Goal: Task Accomplishment & Management: Manage account settings

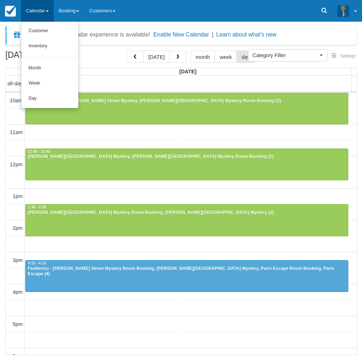
select select
click at [42, 94] on link "Day" at bounding box center [49, 98] width 57 height 15
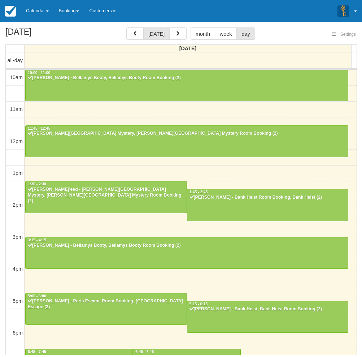
select select
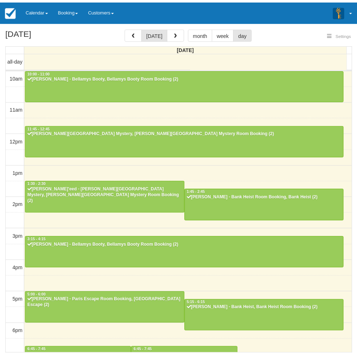
scroll to position [114, 0]
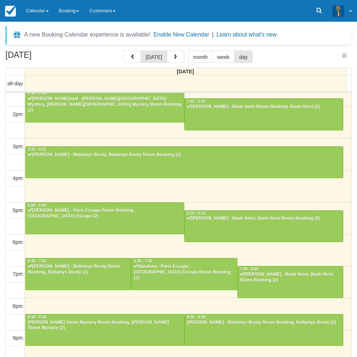
select select
click at [1, 241] on div "[DATE] [DATE] month week day [DATE] all-day 10am 11am 12pm 1pm 2pm 3pm 4pm 5pm …" at bounding box center [178, 214] width 357 height 327
click at [31, 10] on link "Calendar" at bounding box center [37, 11] width 33 height 22
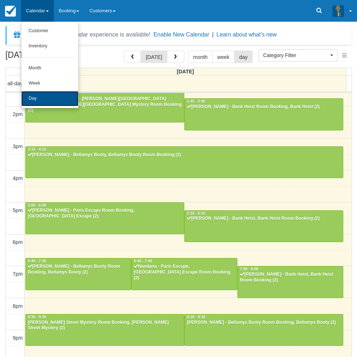
click at [40, 91] on link "Day" at bounding box center [49, 98] width 57 height 15
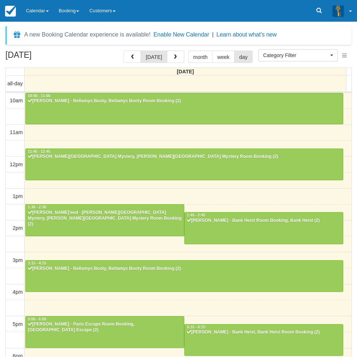
select select
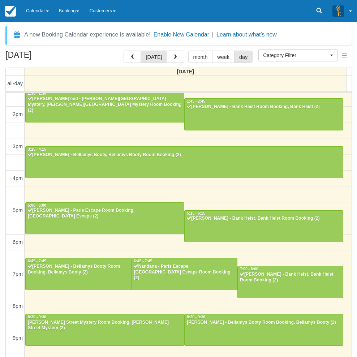
click at [1, 211] on div "[DATE] [DATE] month week day [DATE] all-day 10am 11am 12pm 1pm 2pm 3pm 4pm 5pm …" at bounding box center [178, 214] width 357 height 327
click at [41, 8] on link "Calendar" at bounding box center [37, 11] width 33 height 22
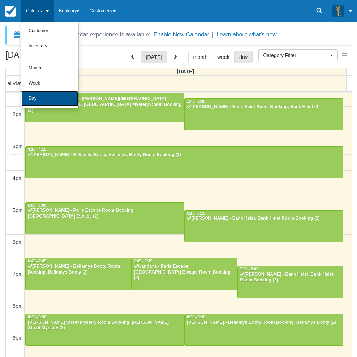
click at [32, 99] on link "Day" at bounding box center [49, 98] width 57 height 15
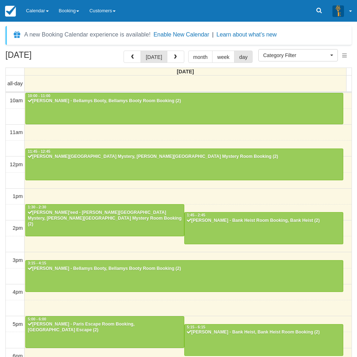
select select
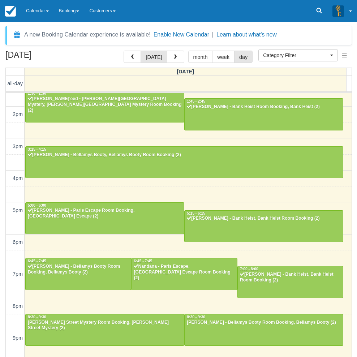
click at [3, 191] on div "October 10, 2025 today month week day Friday all-day 10am 11am 12pm 1pm 2pm 3pm…" at bounding box center [178, 214] width 357 height 327
click at [4, 199] on div "October 10, 2025 today month week day Friday all-day 10am 11am 12pm 1pm 2pm 3pm…" at bounding box center [178, 214] width 357 height 327
click at [43, 13] on link "Calendar" at bounding box center [37, 11] width 33 height 22
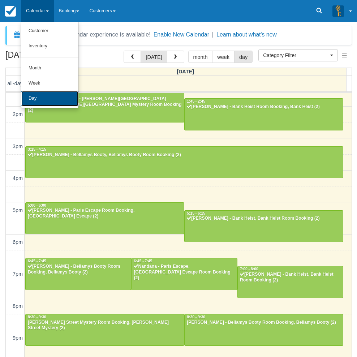
click at [38, 97] on link "Day" at bounding box center [49, 98] width 57 height 15
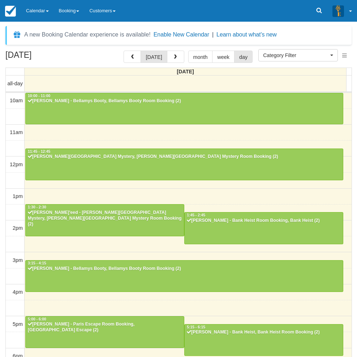
select select
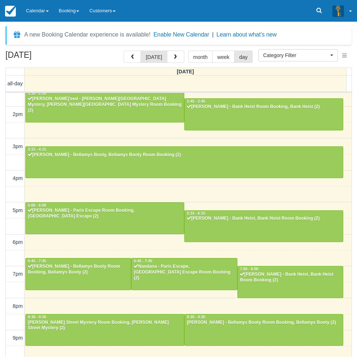
scroll to position [113, 0]
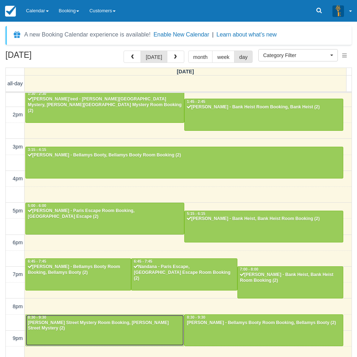
click at [98, 326] on div "[PERSON_NAME] Street Mystery Room Booking, [PERSON_NAME] Street Mystery (2)" at bounding box center [104, 326] width 154 height 12
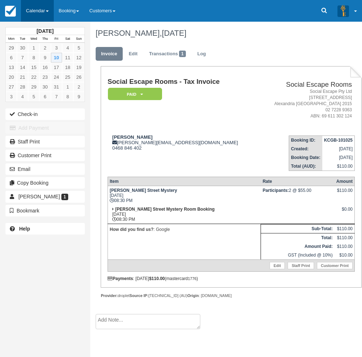
click at [42, 6] on link "Calendar" at bounding box center [37, 11] width 33 height 22
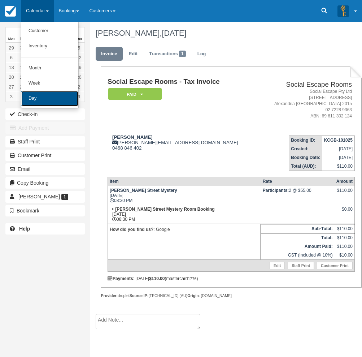
click at [38, 96] on link "Day" at bounding box center [49, 98] width 57 height 15
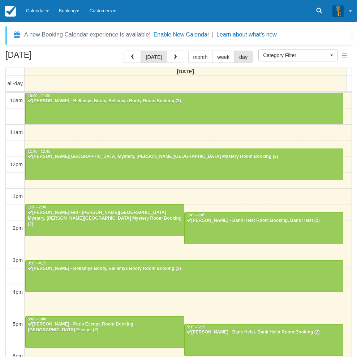
select select
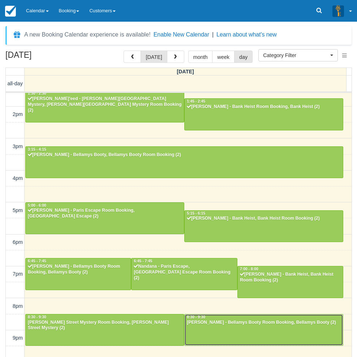
click at [211, 332] on div at bounding box center [263, 329] width 158 height 31
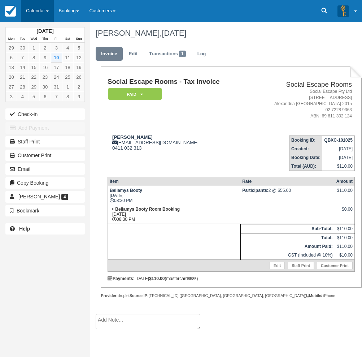
click at [33, 8] on link "Calendar" at bounding box center [37, 11] width 33 height 22
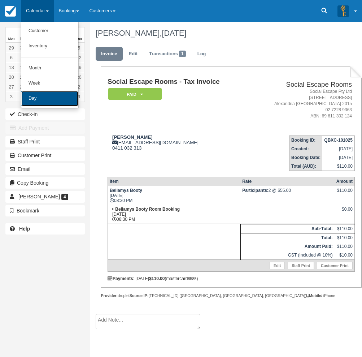
click at [35, 103] on link "Day" at bounding box center [49, 98] width 57 height 15
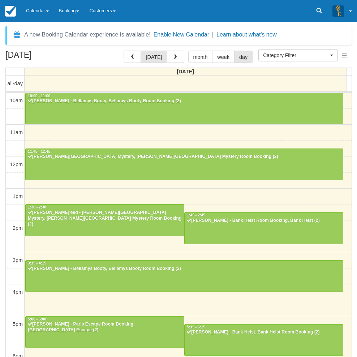
select select
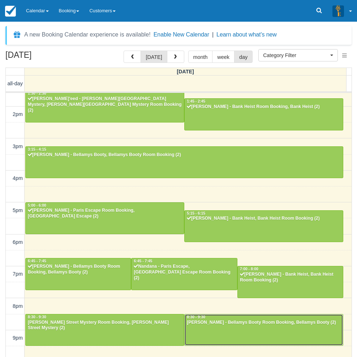
click at [230, 328] on div at bounding box center [263, 329] width 158 height 31
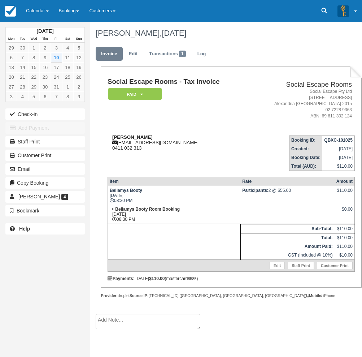
drag, startPoint x: 150, startPoint y: 136, endPoint x: 113, endPoint y: 137, distance: 36.8
click at [113, 137] on strong "[PERSON_NAME]" at bounding box center [132, 136] width 40 height 5
copy strong "[PERSON_NAME]"
click at [8, 263] on div "October 2025 Mon Tue Wed Thu Fri Sat Sun 29 30 1 2 3 4 5 6 7 8 9 10 11 12 13 14…" at bounding box center [45, 178] width 90 height 357
click at [38, 13] on link "Calendar" at bounding box center [37, 11] width 33 height 22
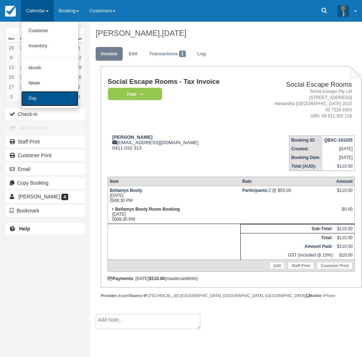
click at [33, 98] on link "Day" at bounding box center [49, 98] width 57 height 15
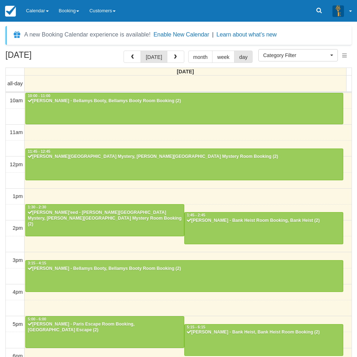
select select
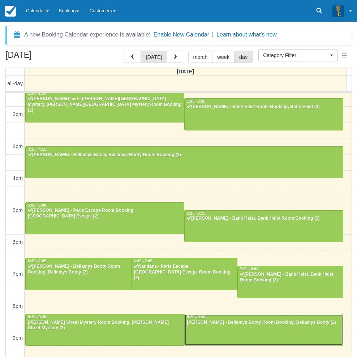
click at [228, 329] on div at bounding box center [263, 329] width 158 height 31
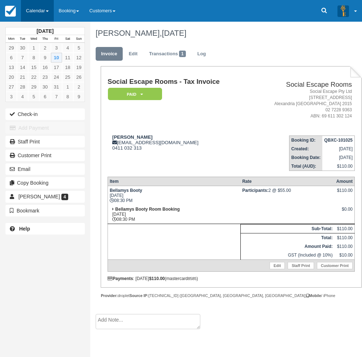
click at [45, 4] on link "Calendar" at bounding box center [37, 11] width 33 height 22
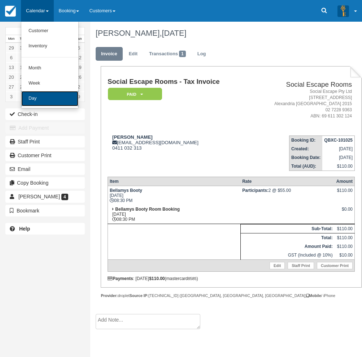
click at [34, 100] on link "Day" at bounding box center [49, 98] width 57 height 15
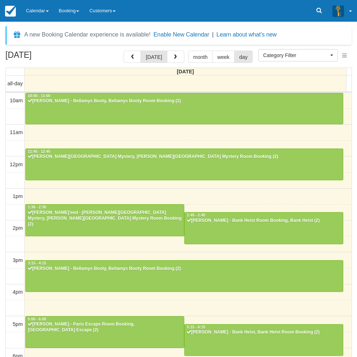
select select
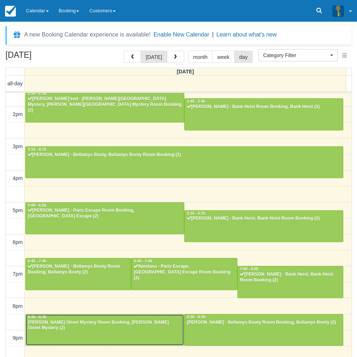
click at [70, 326] on div "[PERSON_NAME] Street Mystery Room Booking, [PERSON_NAME] Street Mystery (2)" at bounding box center [104, 325] width 154 height 12
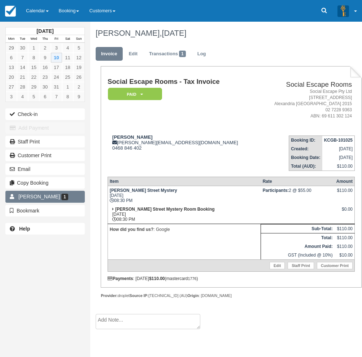
click at [31, 195] on span "[PERSON_NAME]" at bounding box center [39, 196] width 42 height 6
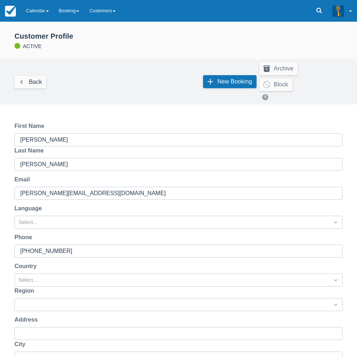
scroll to position [73, 0]
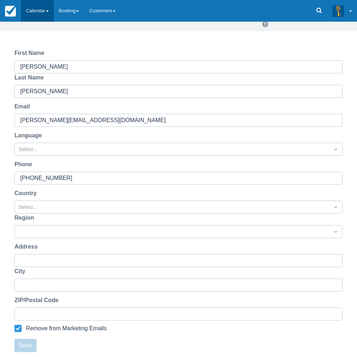
click at [32, 12] on link "Calendar" at bounding box center [37, 11] width 33 height 22
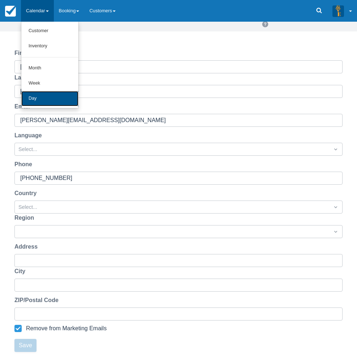
click at [31, 100] on link "Day" at bounding box center [49, 98] width 57 height 15
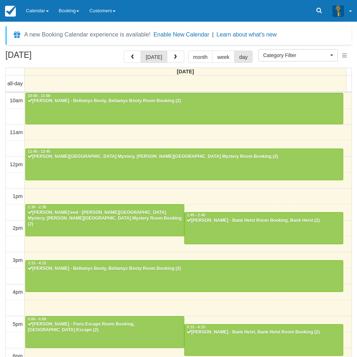
select select
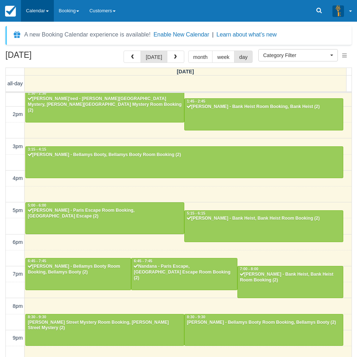
click at [38, 8] on link "Calendar" at bounding box center [37, 11] width 33 height 22
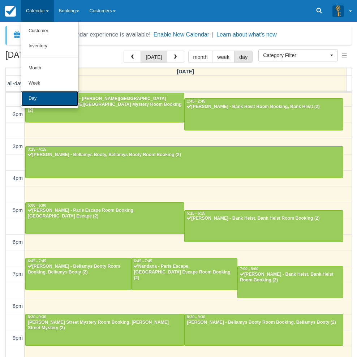
click at [30, 95] on link "Day" at bounding box center [49, 98] width 57 height 15
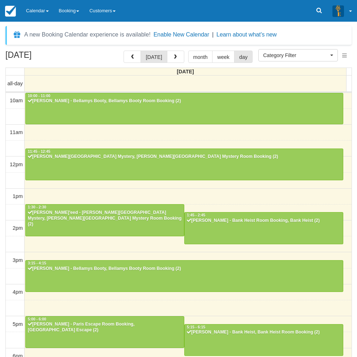
select select
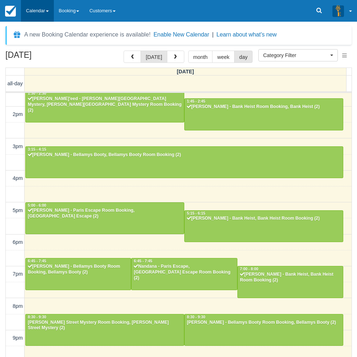
click at [35, 9] on link "Calendar" at bounding box center [37, 11] width 33 height 22
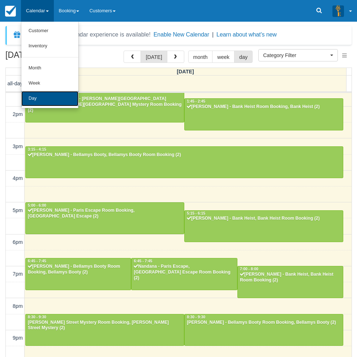
click at [33, 100] on link "Day" at bounding box center [49, 98] width 57 height 15
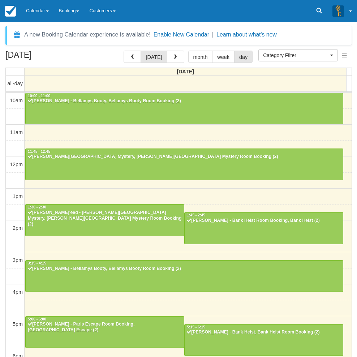
select select
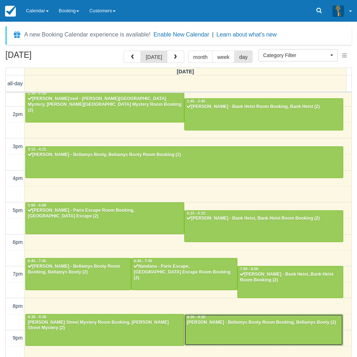
click at [212, 330] on div at bounding box center [263, 329] width 158 height 31
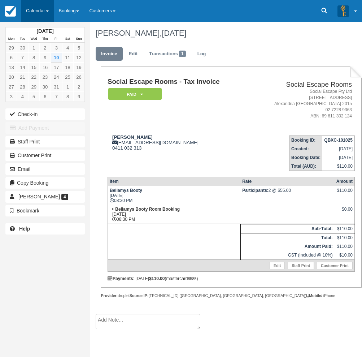
click at [45, 9] on link "Calendar" at bounding box center [37, 11] width 33 height 22
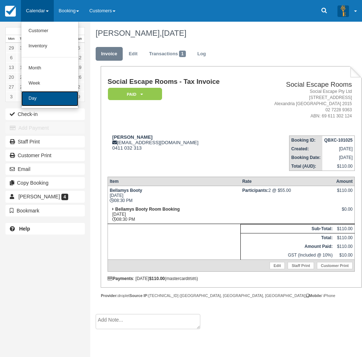
click at [35, 105] on link "Day" at bounding box center [49, 98] width 57 height 15
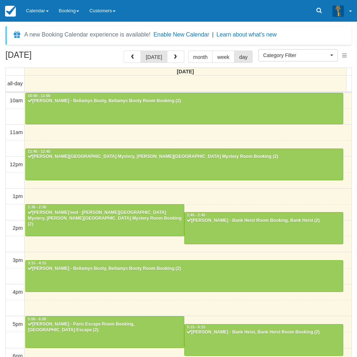
select select
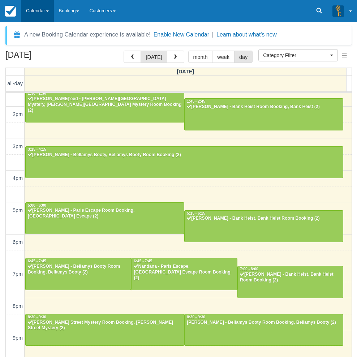
click at [34, 8] on link "Calendar" at bounding box center [37, 11] width 33 height 22
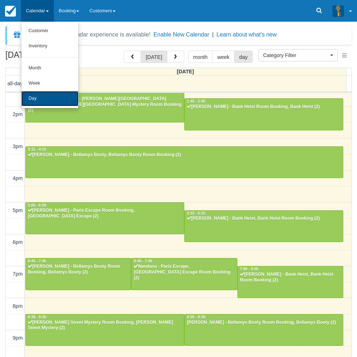
click at [53, 98] on link "Day" at bounding box center [49, 98] width 57 height 15
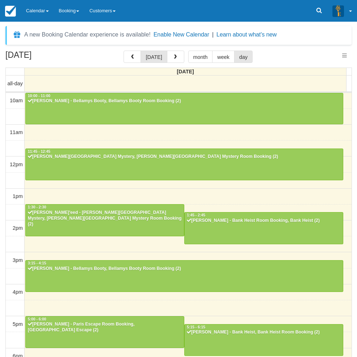
select select
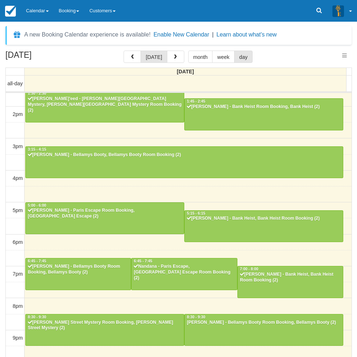
select select
click at [35, 20] on link "Calendar" at bounding box center [37, 11] width 33 height 22
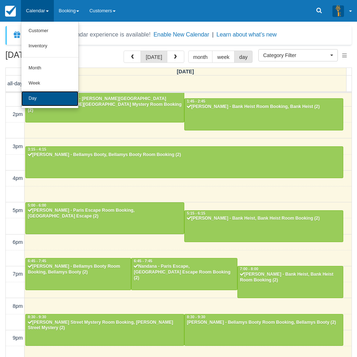
click at [41, 100] on link "Day" at bounding box center [49, 98] width 57 height 15
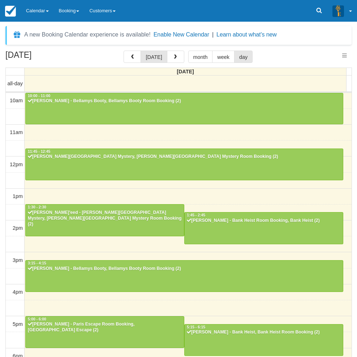
select select
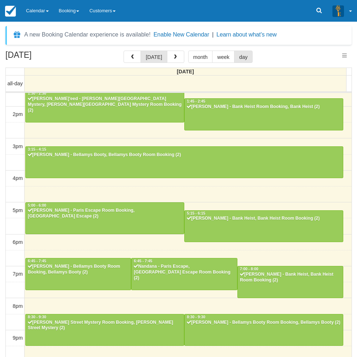
select select
